Goal: Navigation & Orientation: Find specific page/section

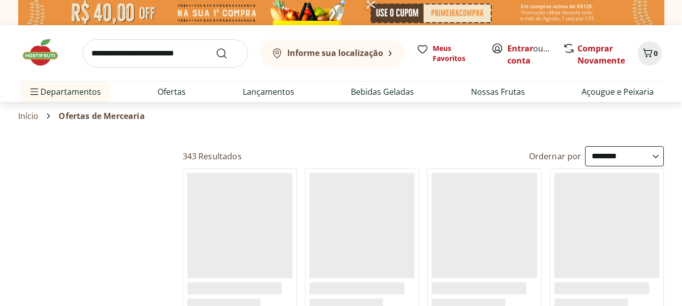
select select "**********"
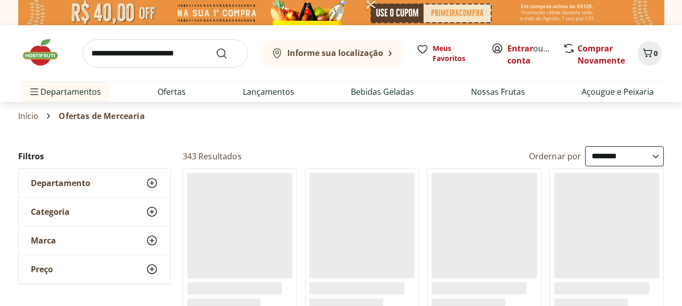
click at [45, 53] on img at bounding box center [45, 52] width 50 height 30
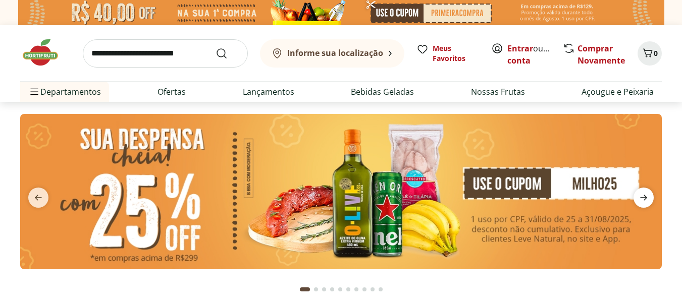
click at [644, 197] on icon "next" at bounding box center [644, 198] width 12 height 12
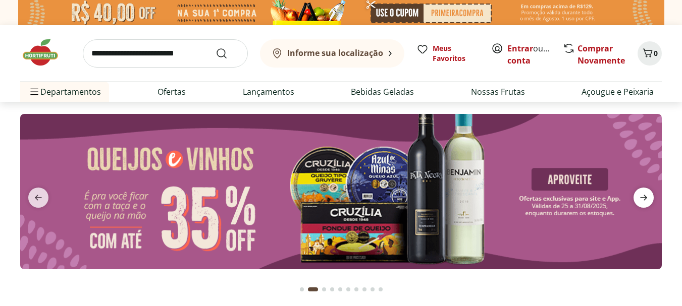
click at [644, 197] on icon "next" at bounding box center [644, 198] width 12 height 12
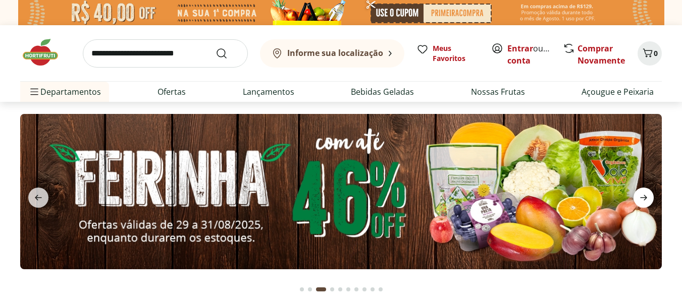
click at [644, 197] on icon "next" at bounding box center [644, 198] width 12 height 12
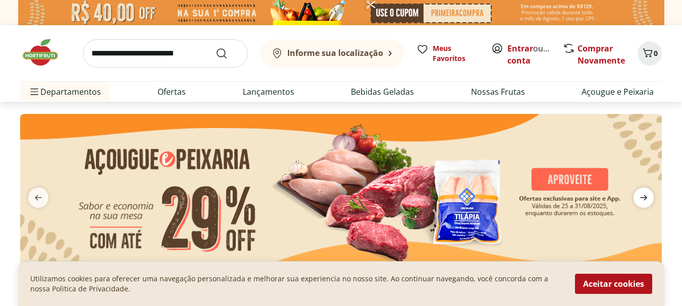
click at [644, 197] on icon "next" at bounding box center [644, 198] width 12 height 12
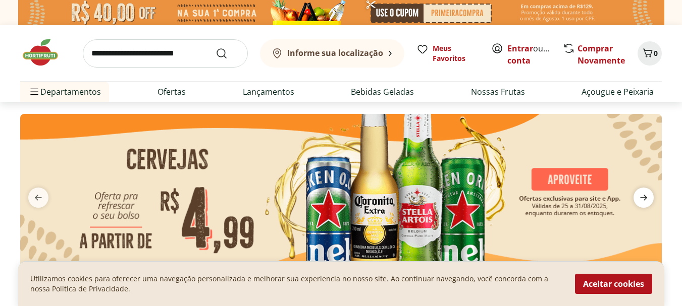
click at [644, 197] on icon "next" at bounding box center [644, 198] width 12 height 12
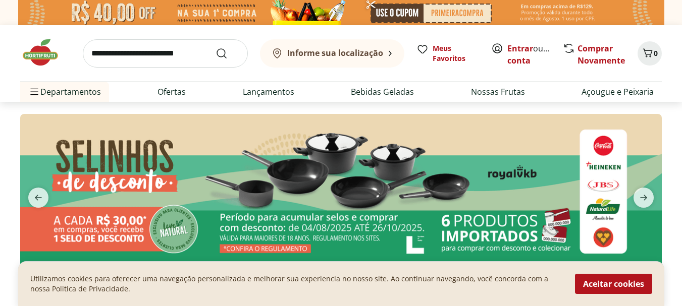
click at [352, 196] on img at bounding box center [341, 191] width 642 height 155
